Goal: Transaction & Acquisition: Purchase product/service

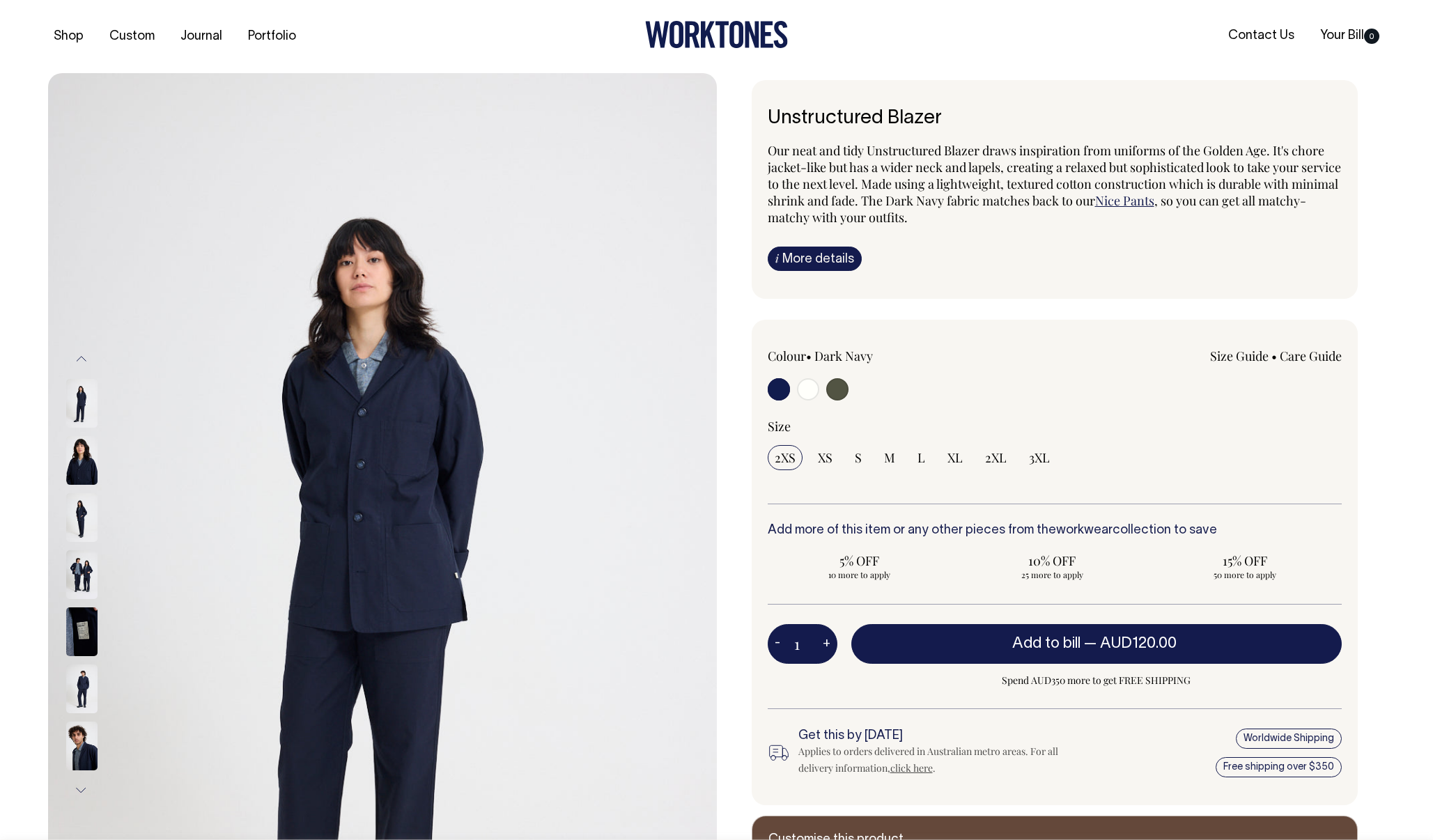
click at [1001, 179] on span "Our neat and tidy Unstructured Blazer draws inspiration from uniforms of the Go…" at bounding box center [1055, 175] width 574 height 67
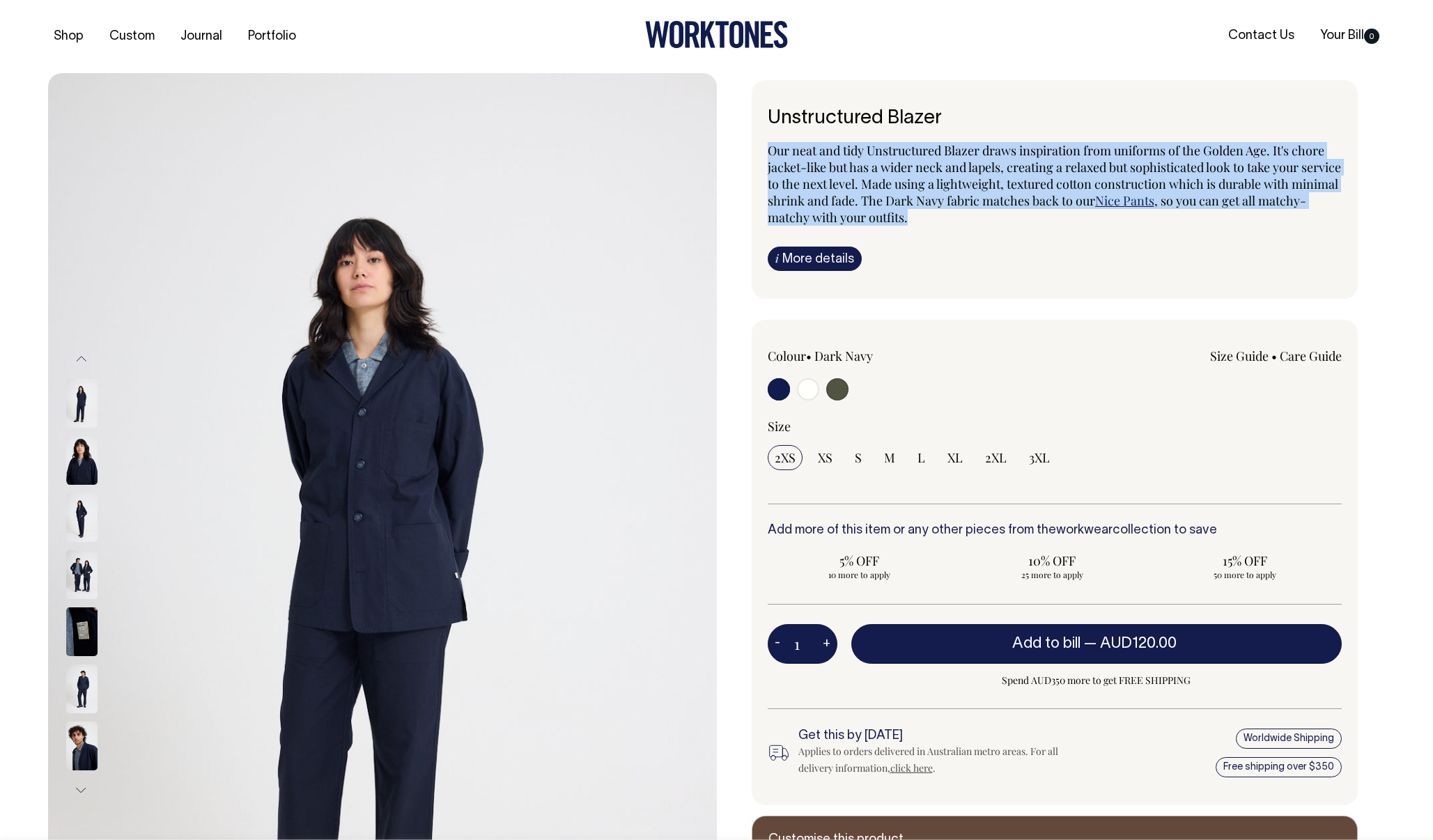
click at [1001, 179] on span "Our neat and tidy Unstructured Blazer draws inspiration from uniforms of the Go…" at bounding box center [1055, 175] width 574 height 67
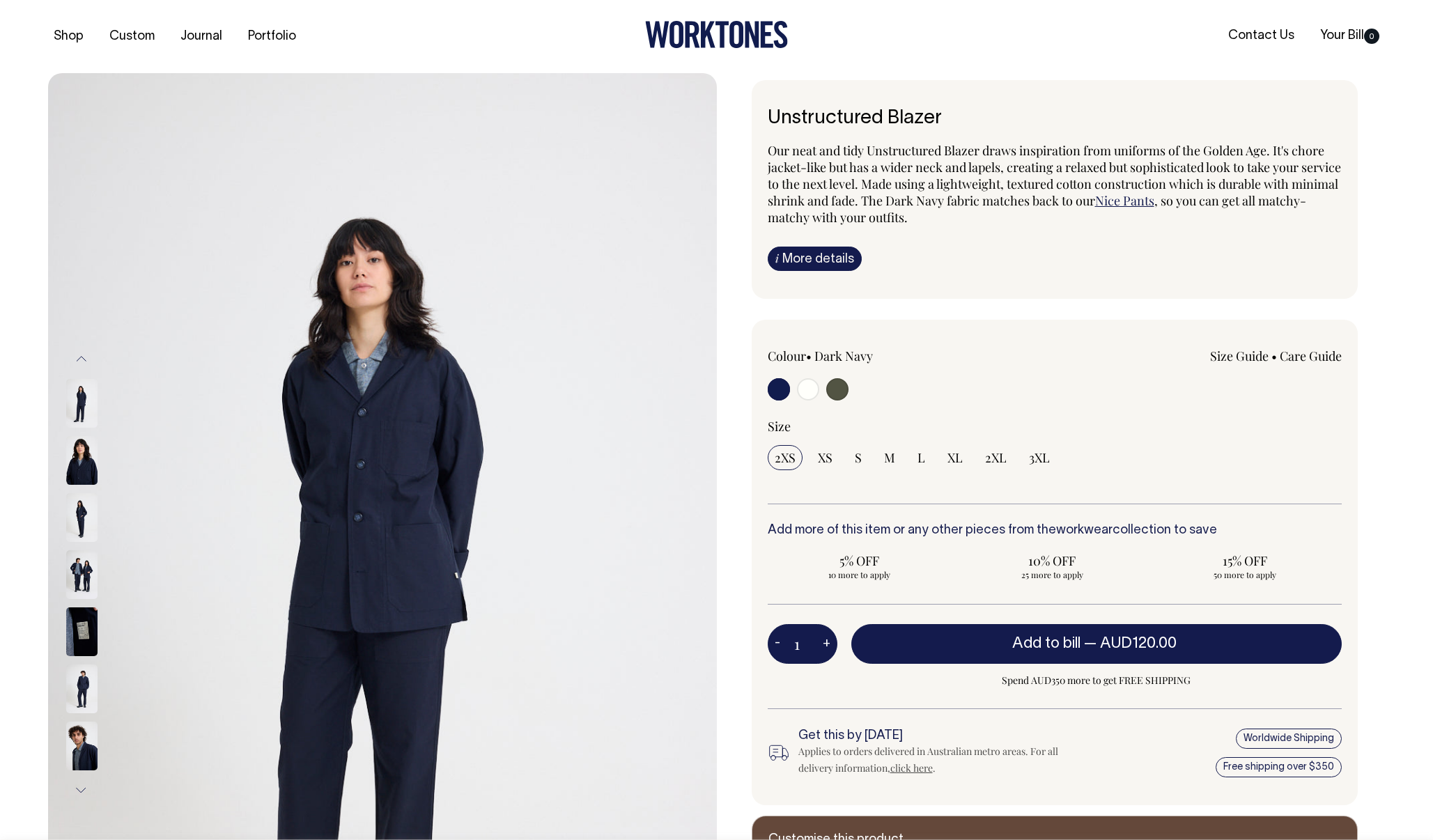
click at [976, 175] on span "Our neat and tidy Unstructured Blazer draws inspiration from uniforms of the Go…" at bounding box center [1055, 175] width 574 height 67
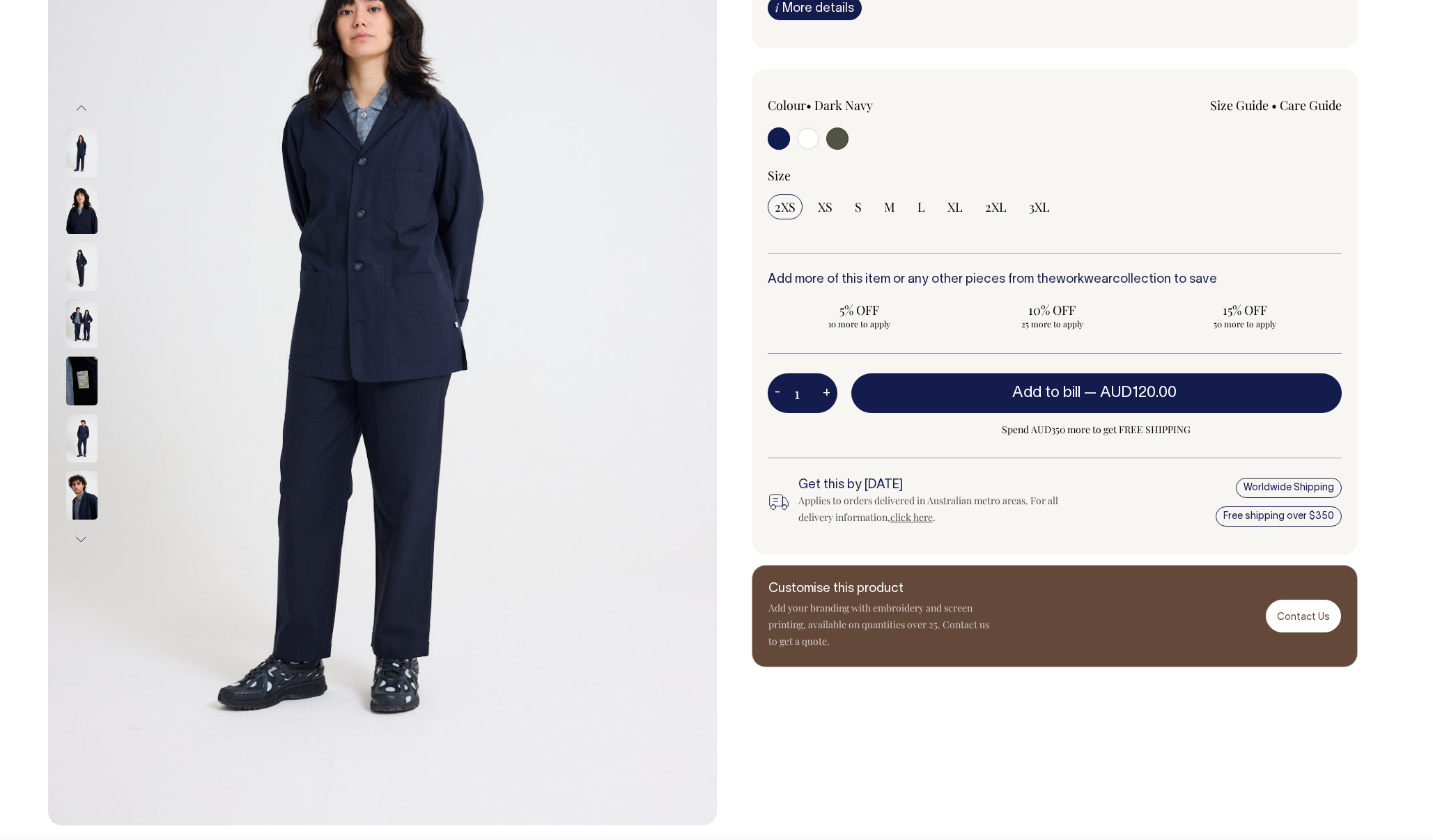
click at [807, 139] on input "radio" at bounding box center [808, 139] width 22 height 22
radio input "true"
radio input "false"
radio input "true"
select select "Off-White"
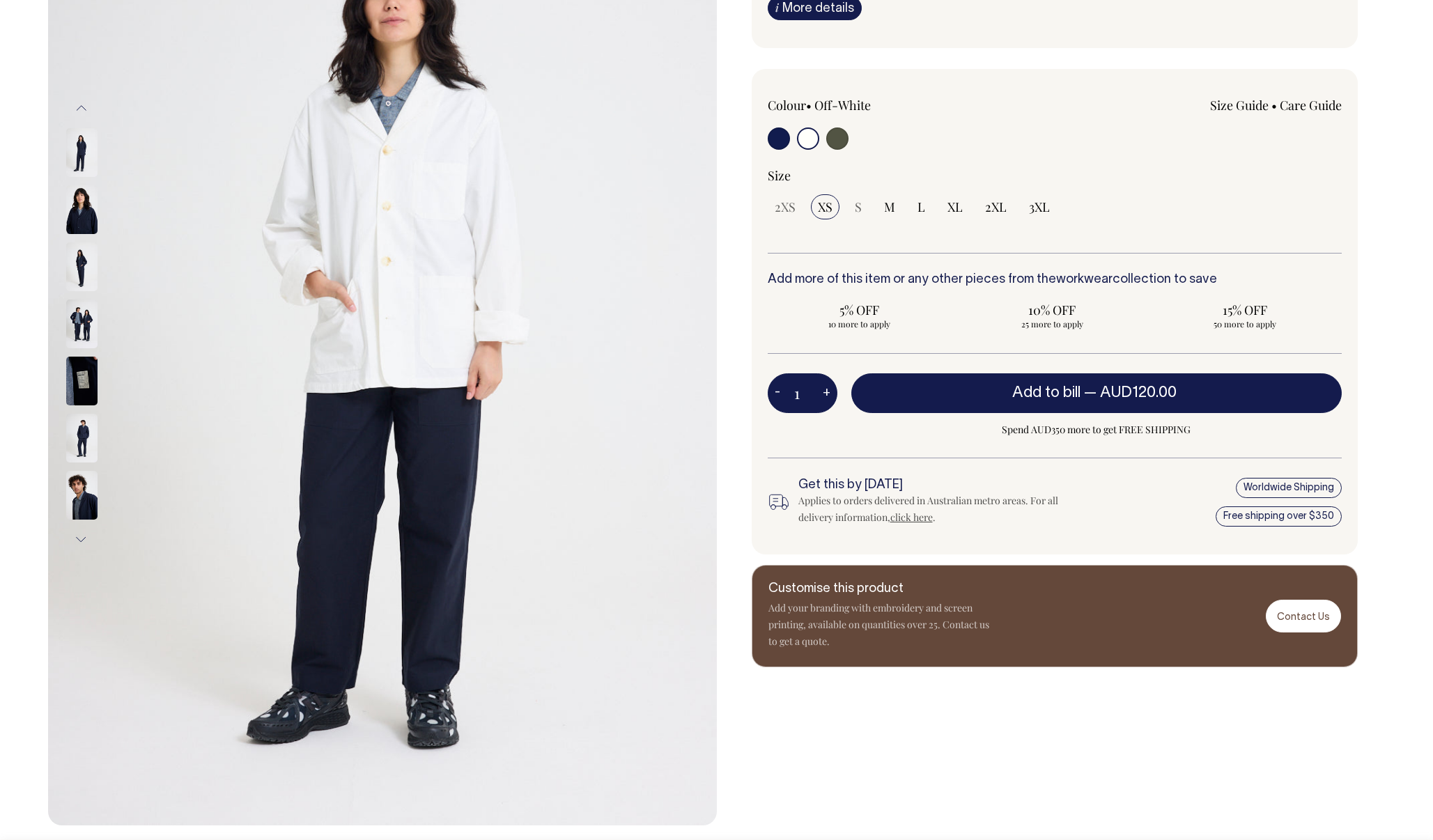
scroll to position [251, 0]
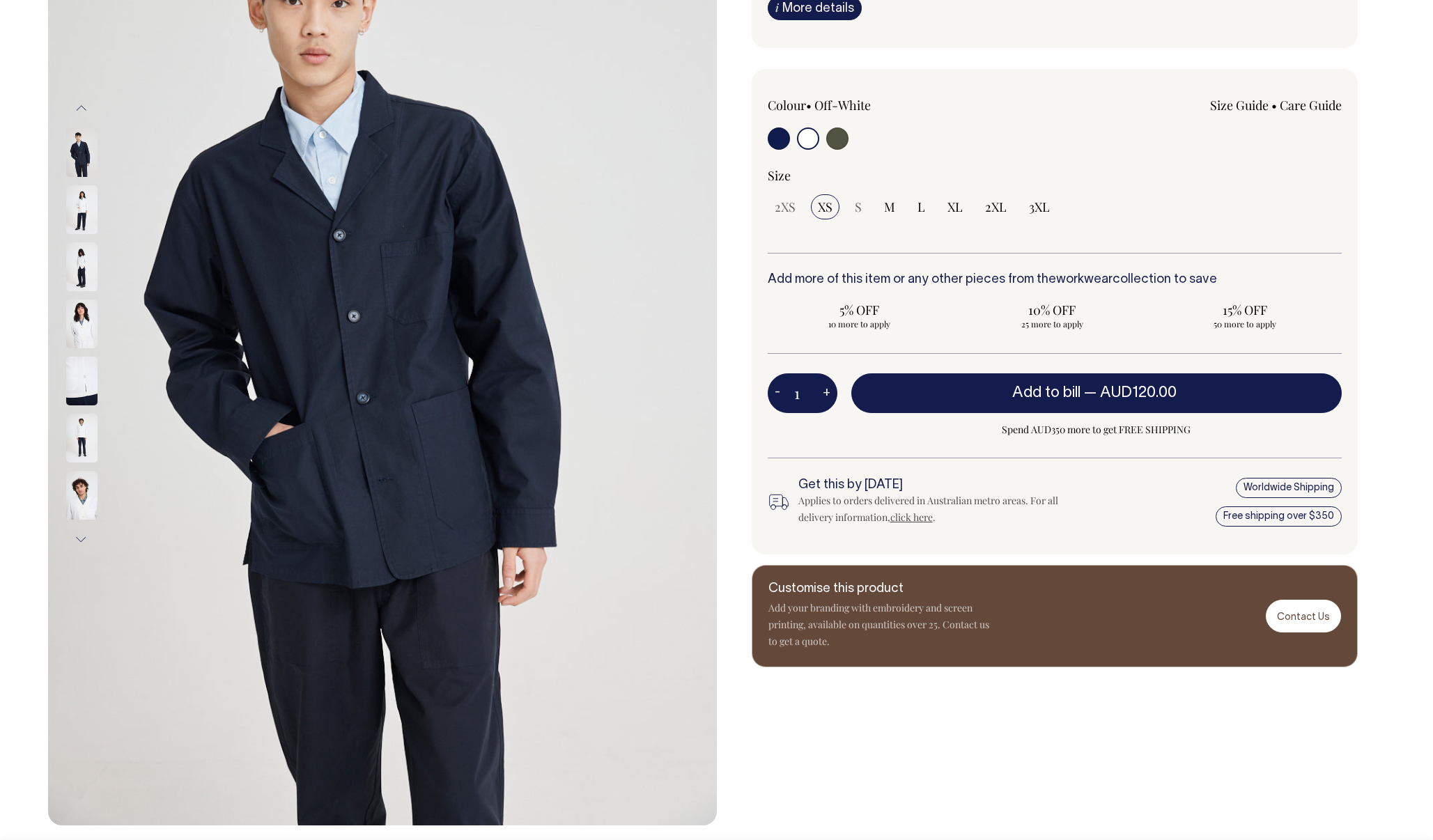
click at [807, 136] on input "radio" at bounding box center [808, 139] width 22 height 22
click at [79, 191] on img at bounding box center [82, 209] width 31 height 49
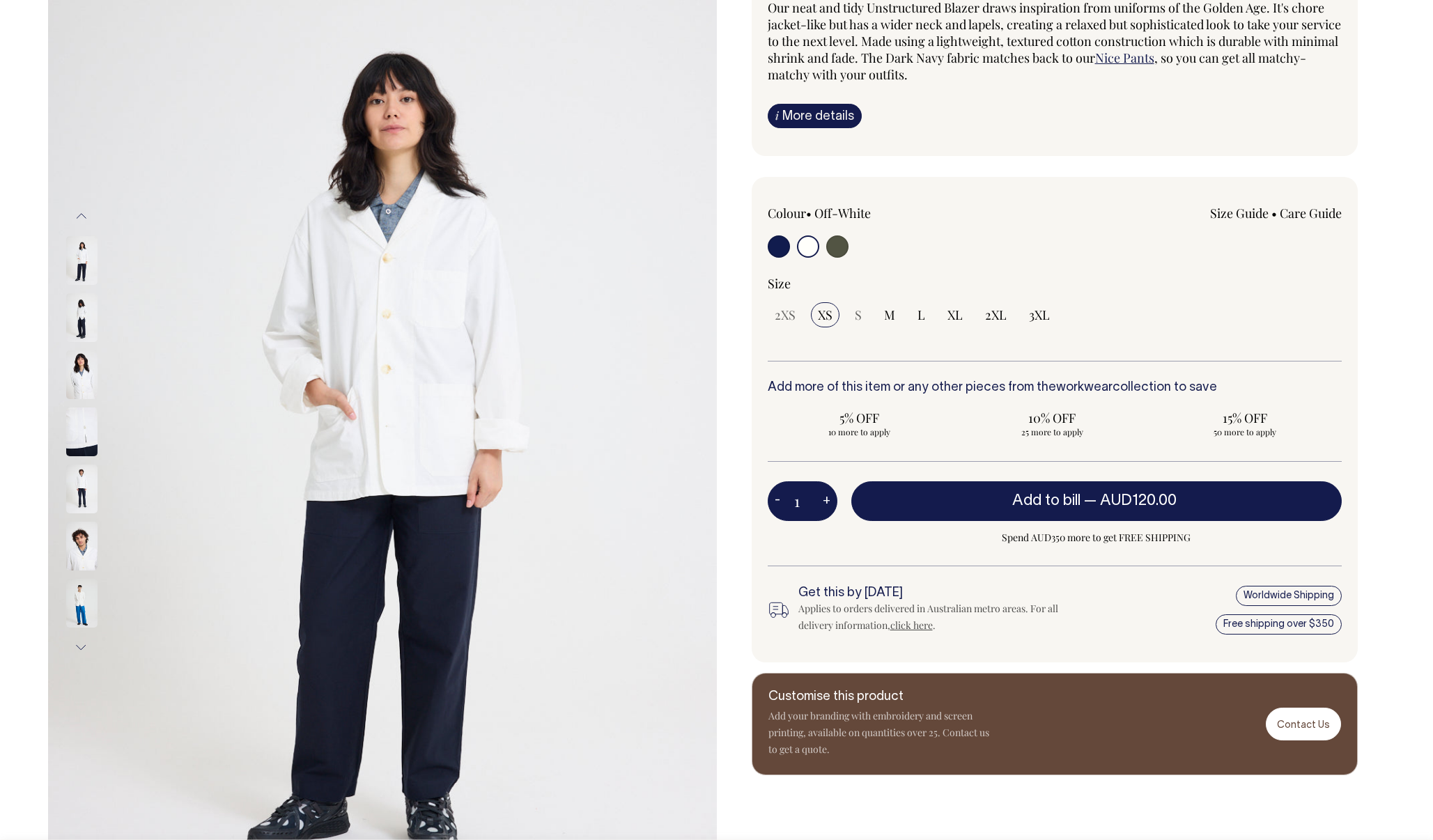
scroll to position [143, 0]
click at [77, 436] on img at bounding box center [82, 431] width 31 height 49
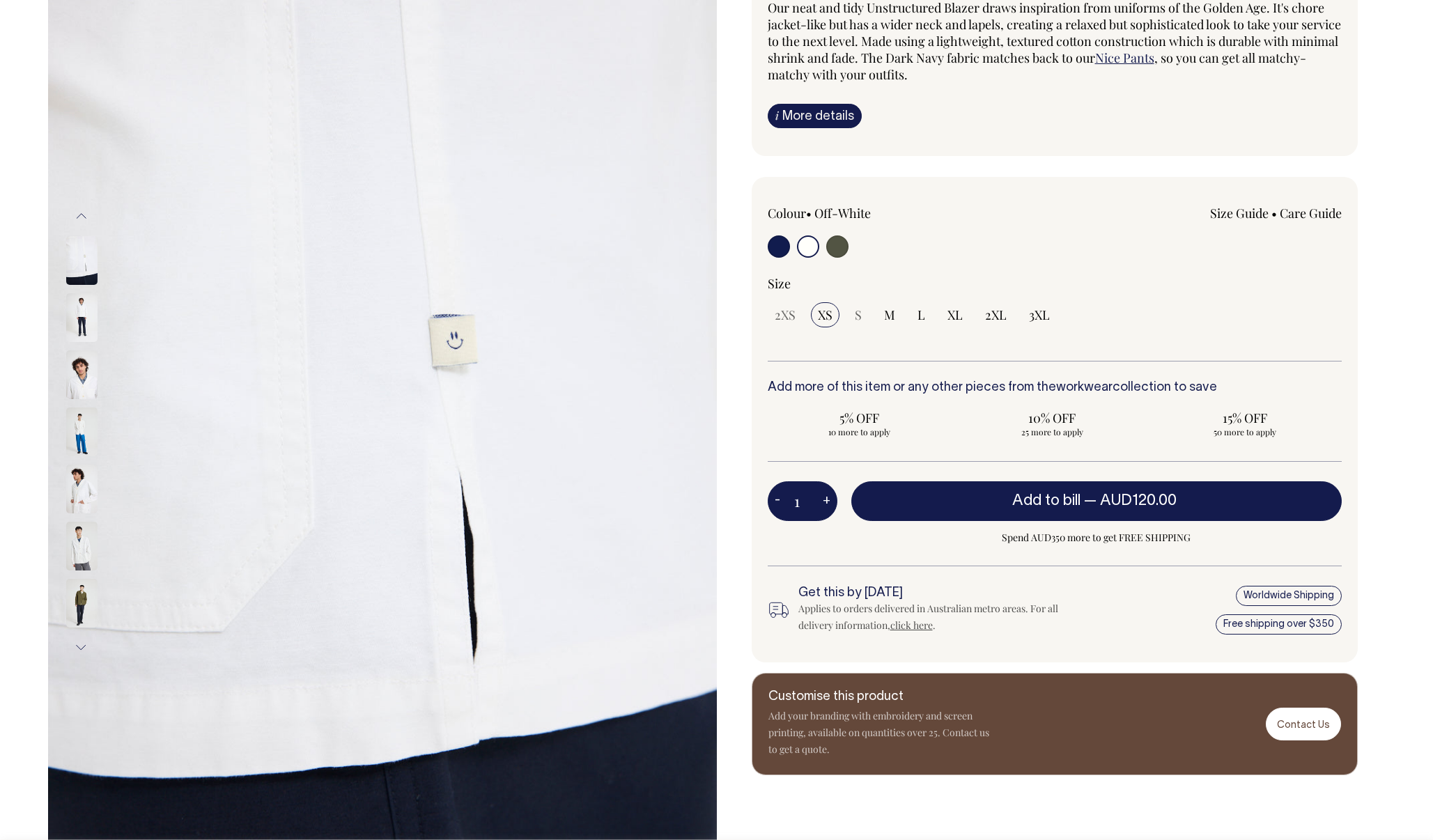
click at [79, 381] on img at bounding box center [82, 375] width 31 height 49
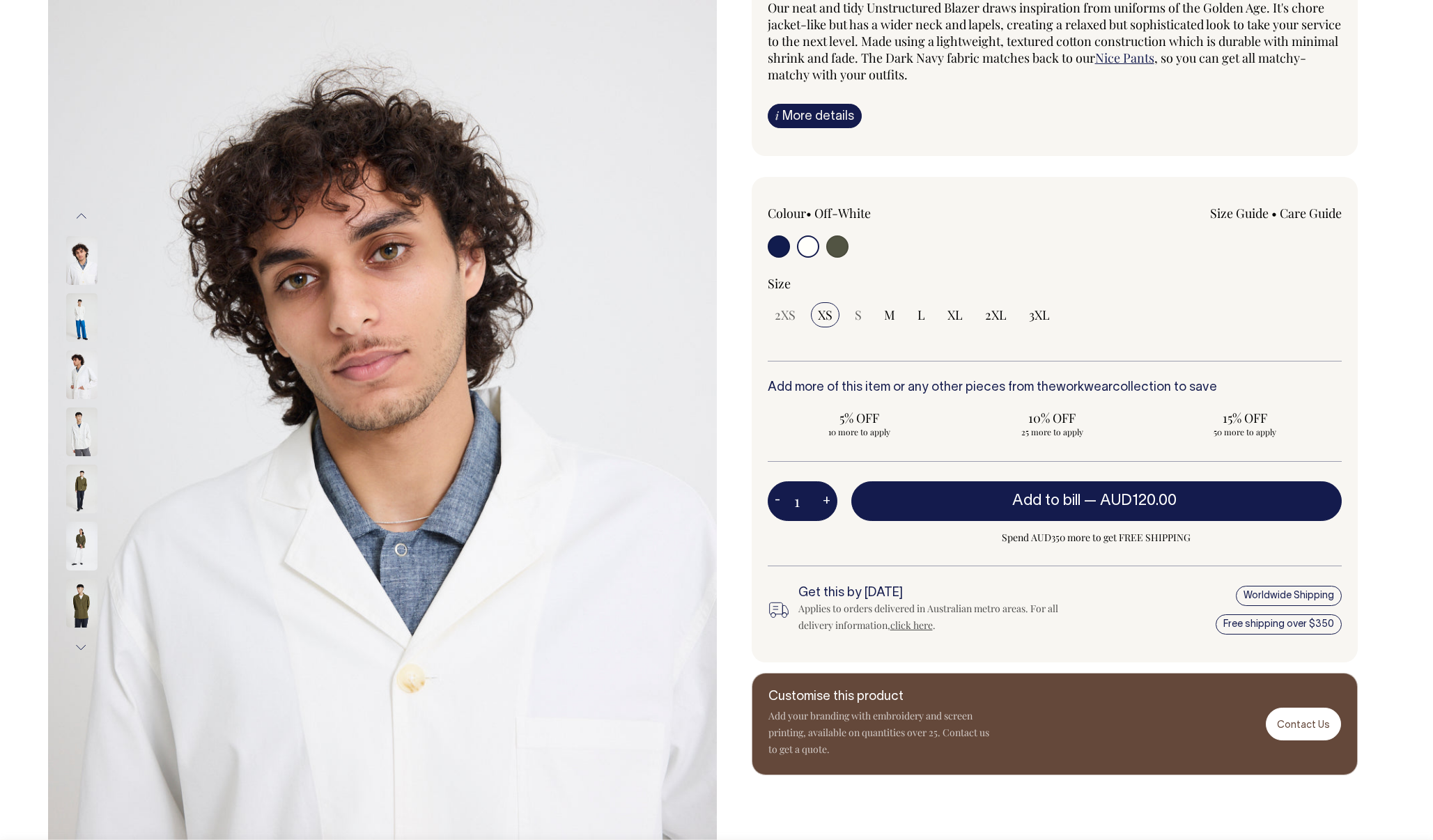
click at [76, 424] on img at bounding box center [82, 432] width 31 height 49
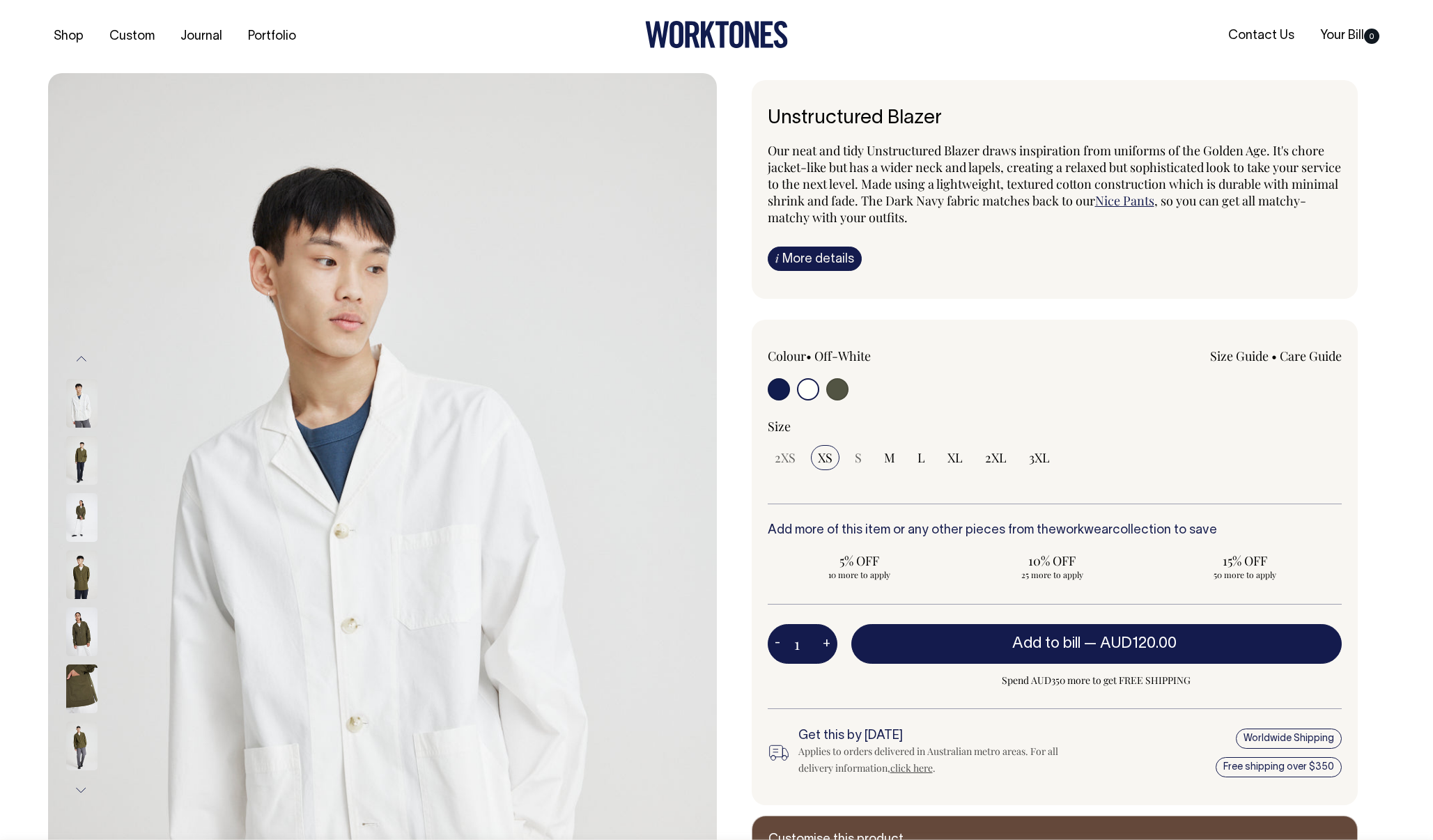
scroll to position [0, 0]
